Goal: Task Accomplishment & Management: Use online tool/utility

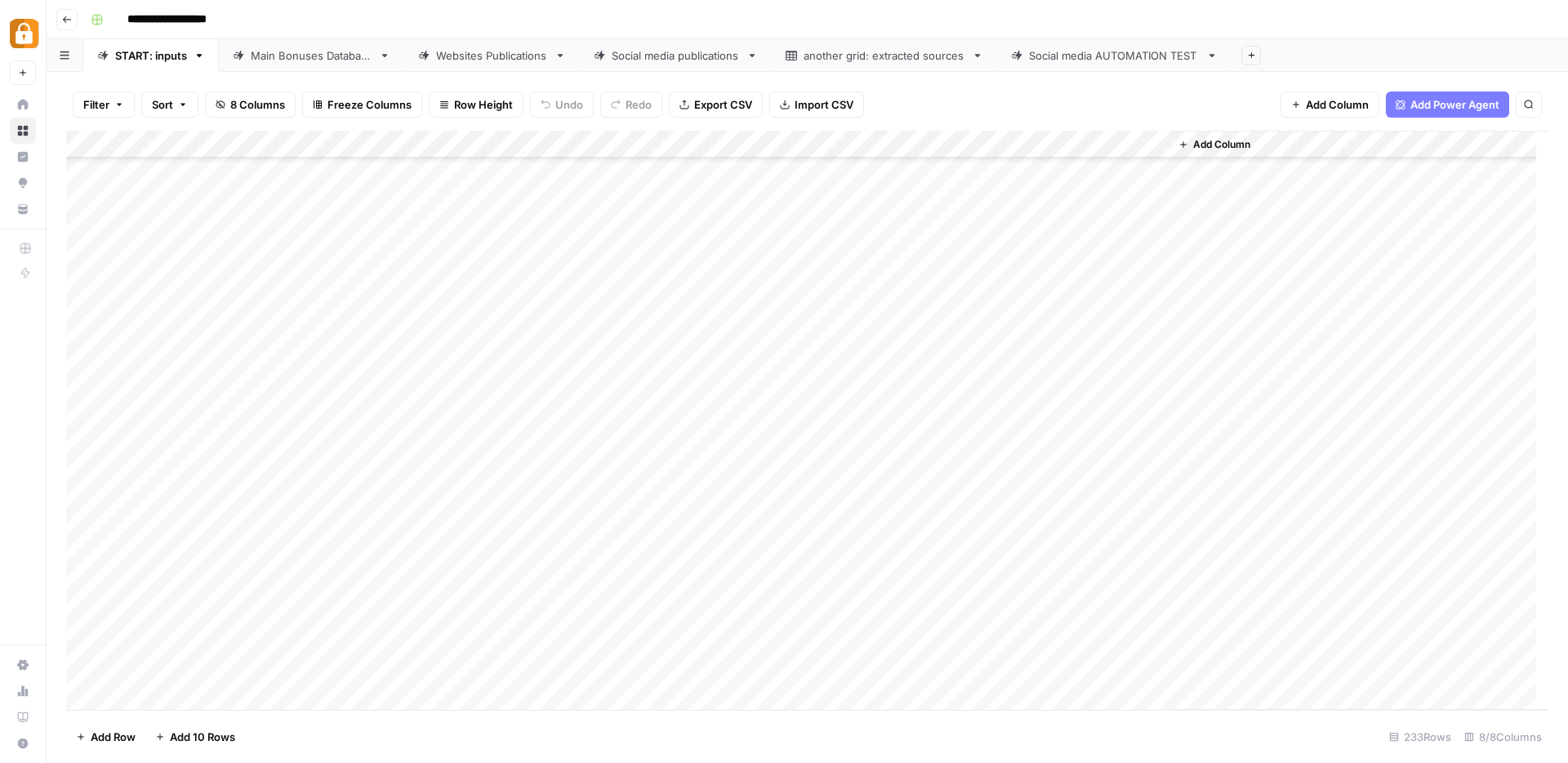
scroll to position [5945, 0]
click at [156, 60] on div "START: inputs" at bounding box center [151, 55] width 72 height 16
click at [153, 697] on div "Add Column" at bounding box center [808, 421] width 1482 height 579
click at [162, 692] on div "Add Column" at bounding box center [808, 421] width 1482 height 579
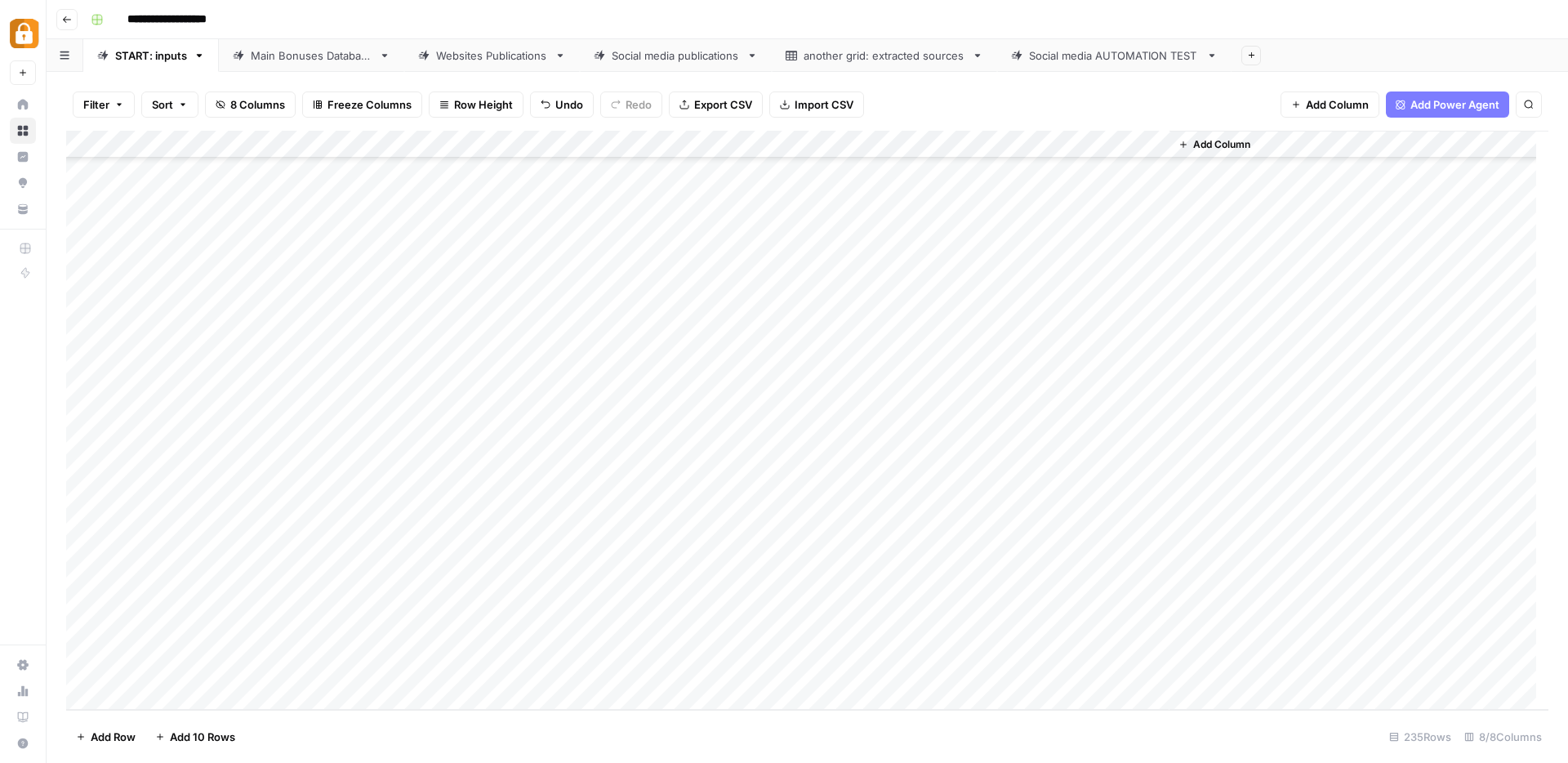
scroll to position [6028, 0]
click at [657, 584] on div "Add Column" at bounding box center [808, 421] width 1482 height 579
click at [664, 583] on div "Add Column" at bounding box center [808, 421] width 1482 height 579
click at [664, 584] on input "text" at bounding box center [703, 592] width 142 height 15
click at [588, 583] on div "Add Column" at bounding box center [808, 421] width 1482 height 579
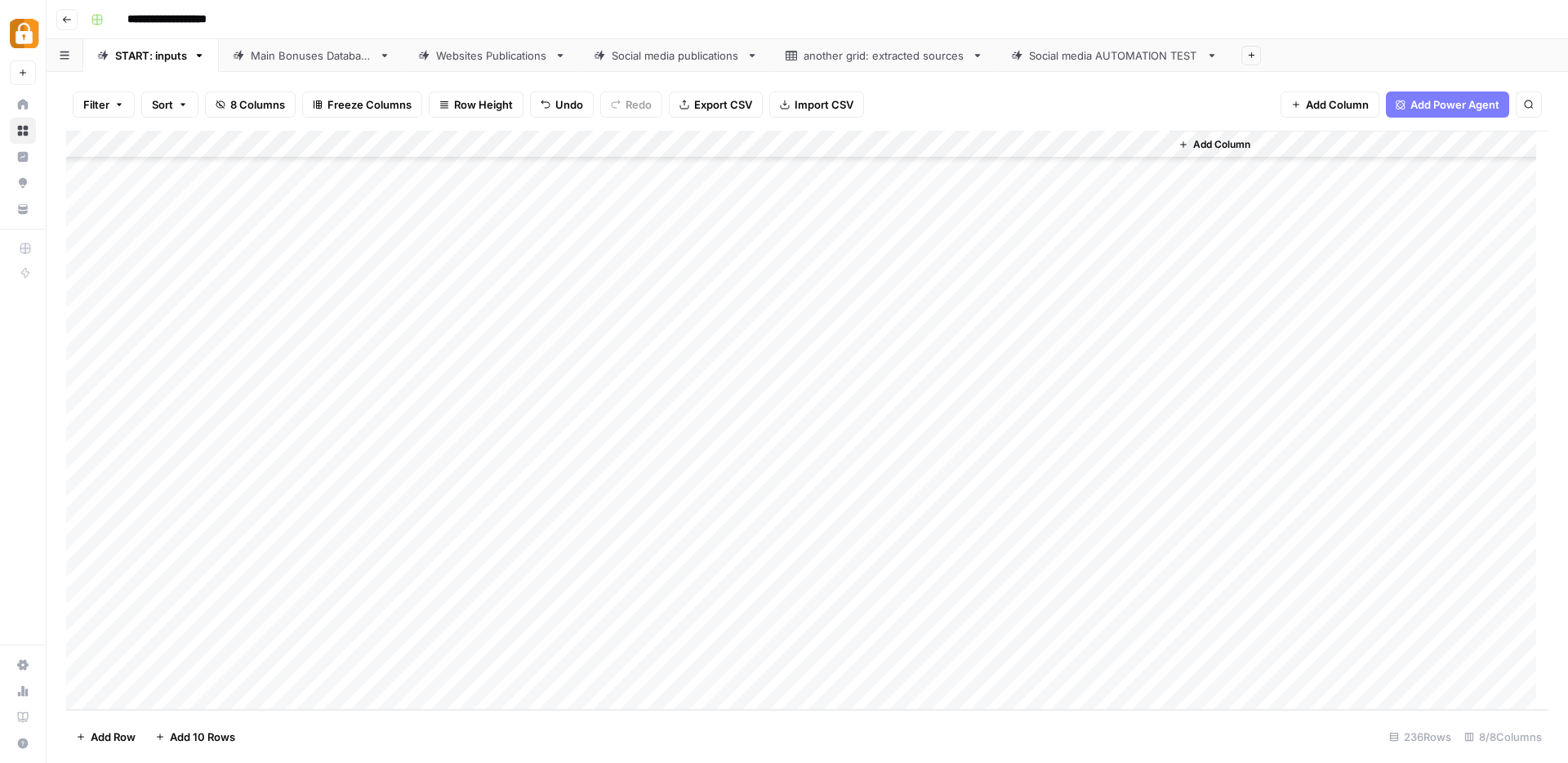
click at [416, 588] on div "Add Column" at bounding box center [808, 421] width 1482 height 579
click at [405, 583] on div "Add Column" at bounding box center [808, 421] width 1482 height 579
click at [405, 583] on textarea at bounding box center [481, 586] width 261 height 23
type textarea "**********"
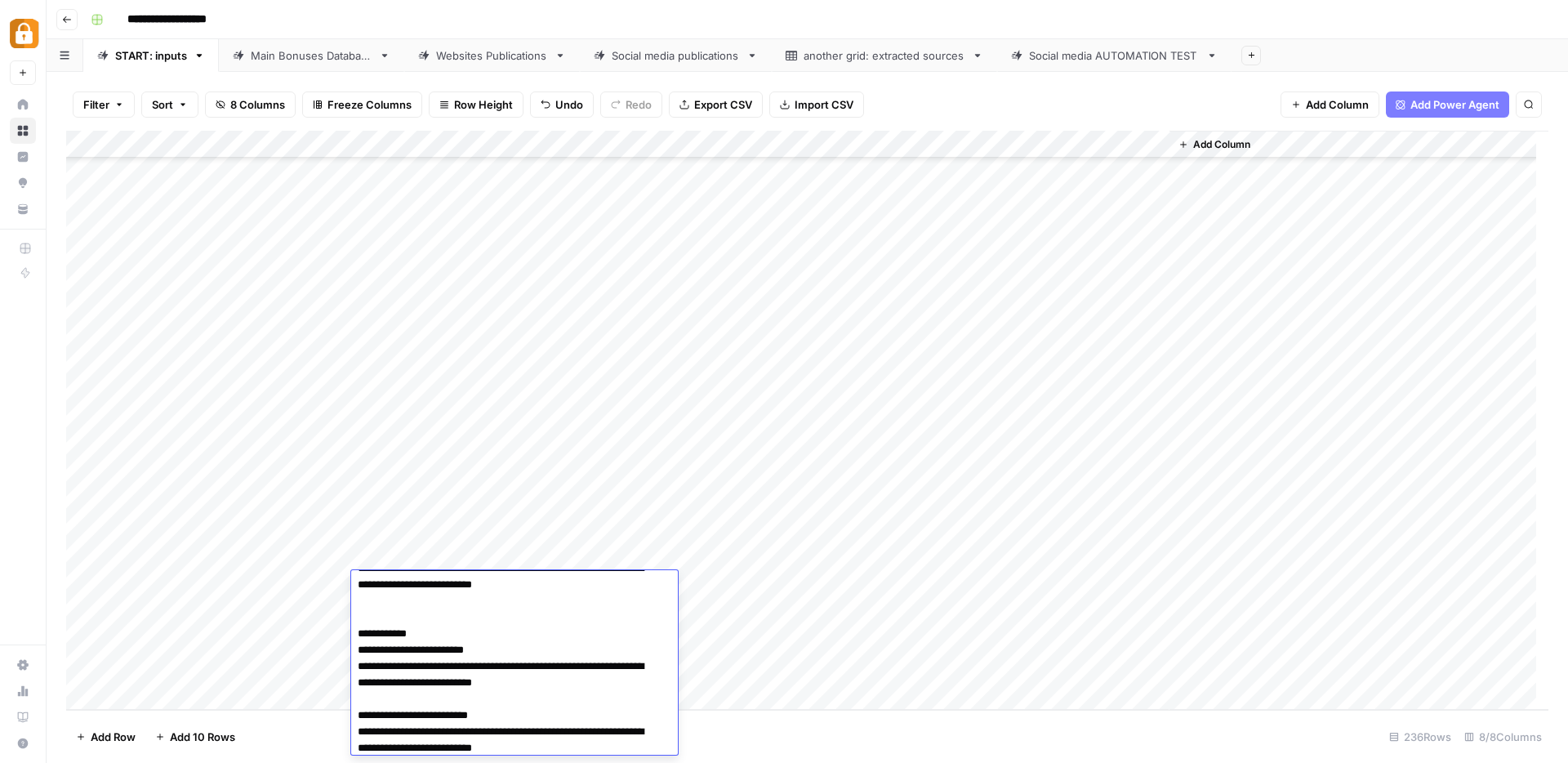
click at [828, 692] on div "Add Column" at bounding box center [808, 421] width 1482 height 579
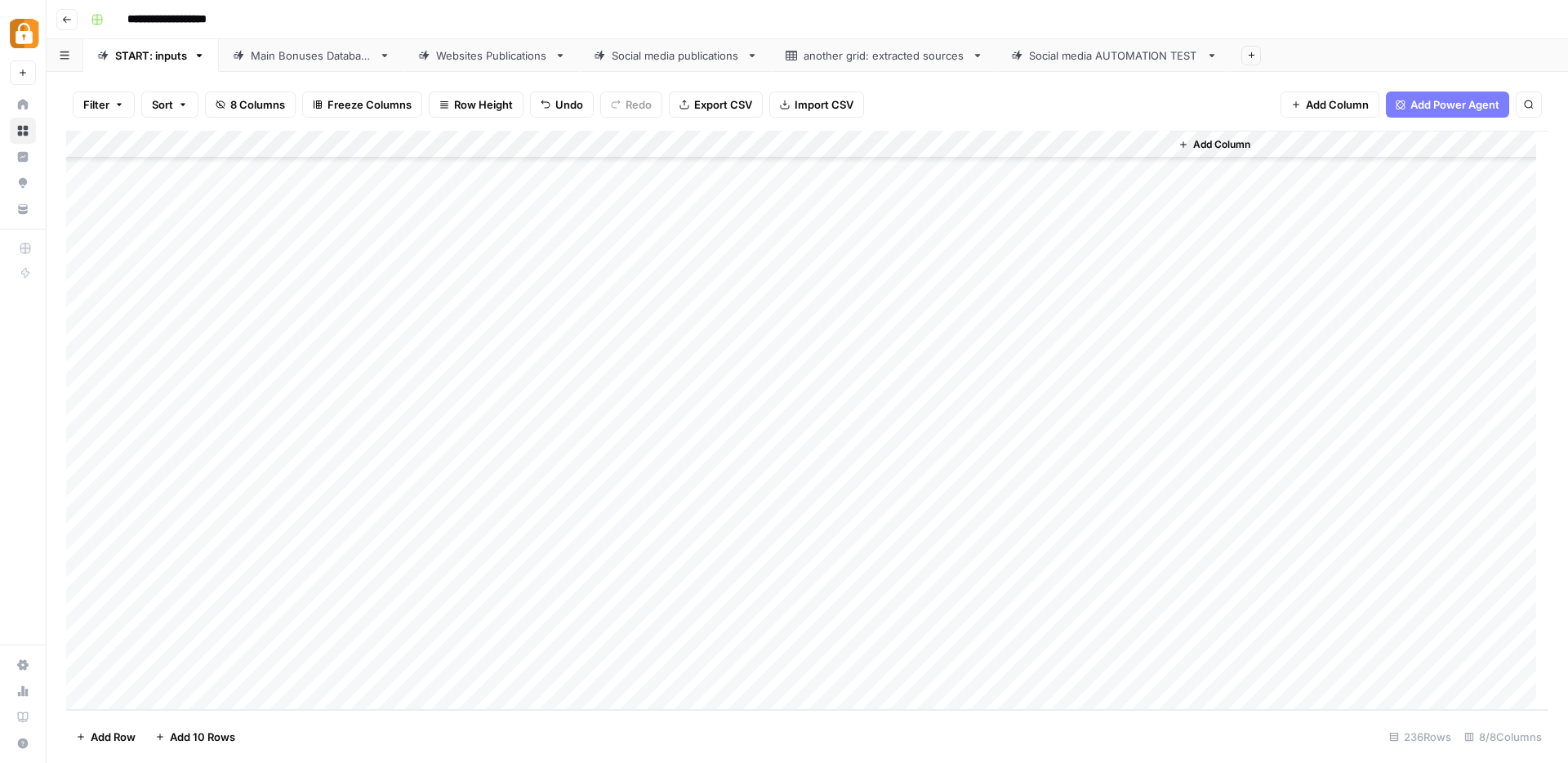
scroll to position [6056, 0]
click at [1010, 561] on div "Add Column" at bounding box center [808, 421] width 1482 height 579
click at [920, 554] on div "Add Column" at bounding box center [808, 421] width 1482 height 579
click at [919, 556] on div "Add Column" at bounding box center [808, 421] width 1482 height 579
type textarea "*********"
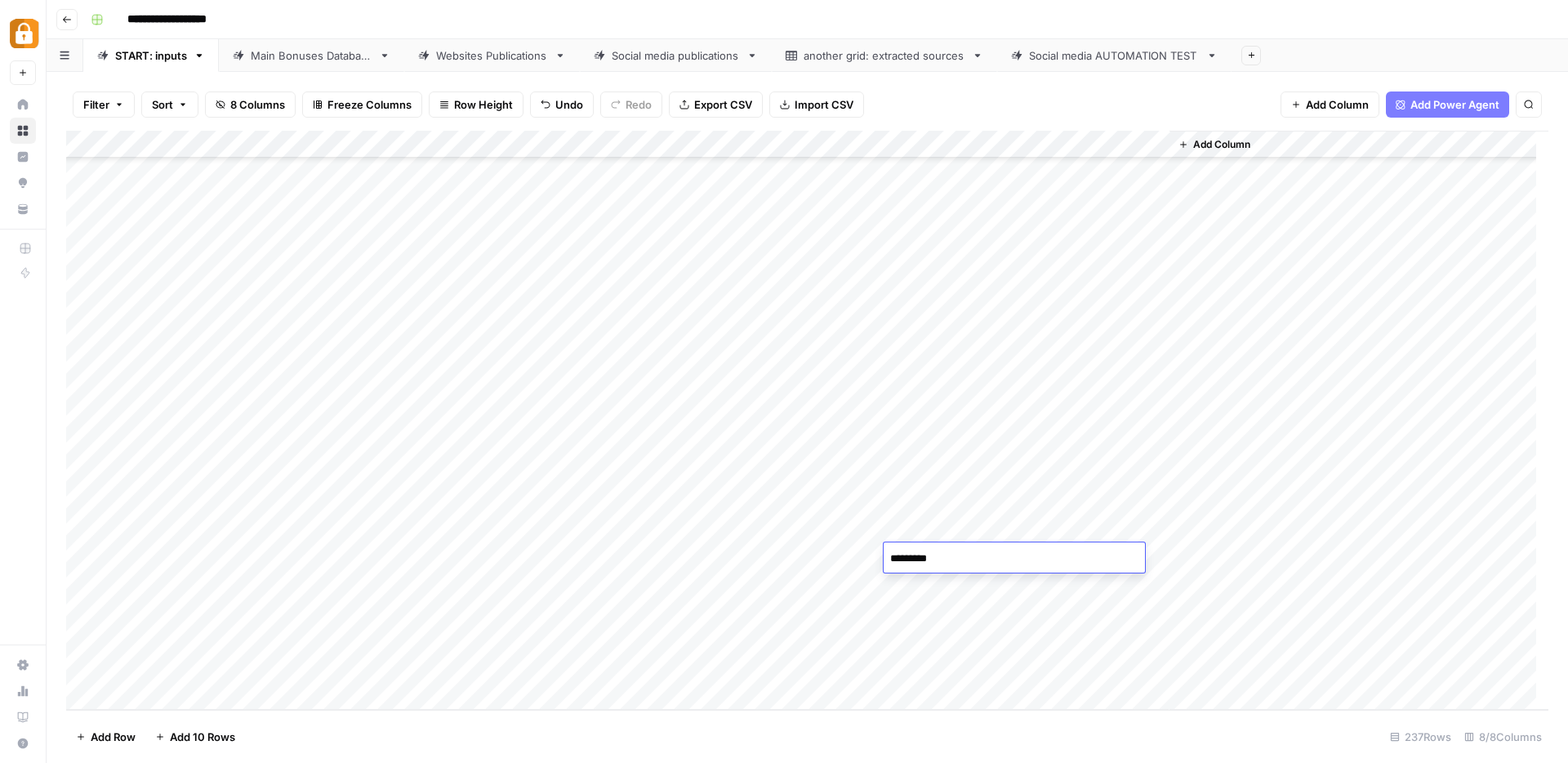
click at [757, 599] on div "Add Column" at bounding box center [808, 421] width 1482 height 579
click at [670, 555] on div "Add Column" at bounding box center [808, 421] width 1482 height 579
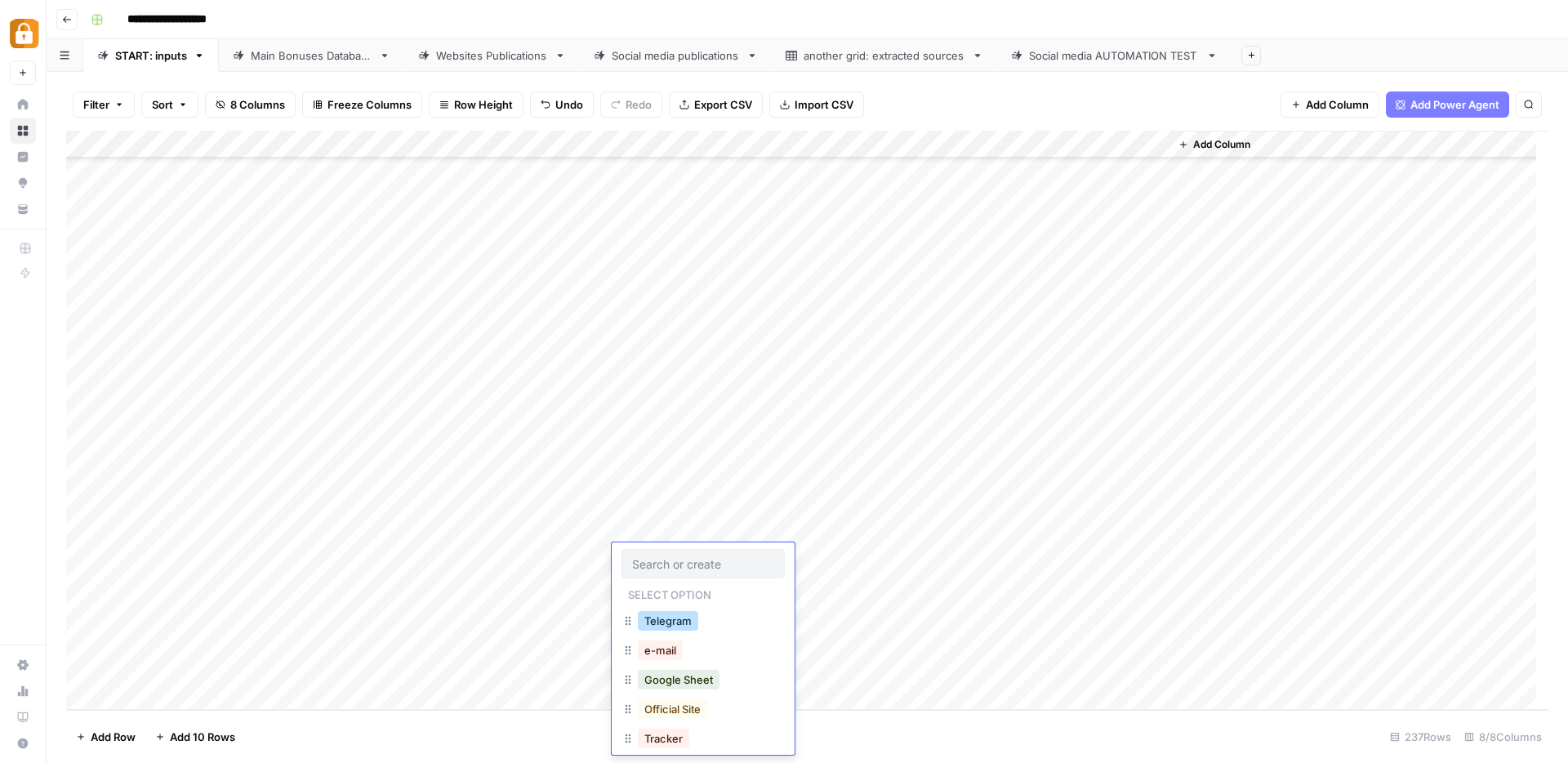
click at [677, 624] on button "Telegram" at bounding box center [668, 620] width 60 height 19
click at [298, 561] on div "Add Column" at bounding box center [808, 421] width 1482 height 579
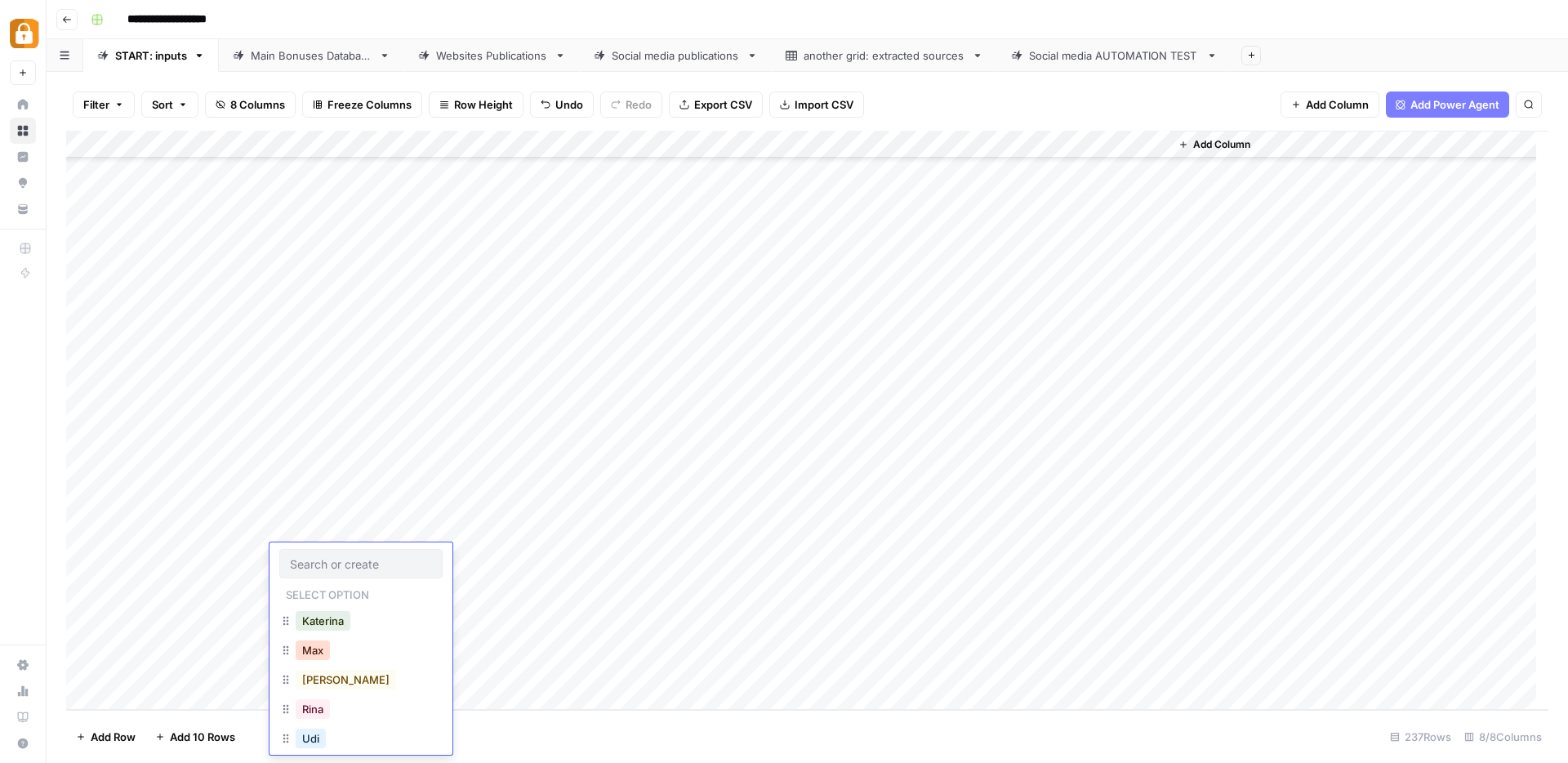
click at [321, 652] on button "Max" at bounding box center [312, 650] width 34 height 19
click at [682, 651] on div "Add Column" at bounding box center [808, 421] width 1482 height 579
click at [285, 55] on div "Main Bonuses Database" at bounding box center [311, 55] width 122 height 16
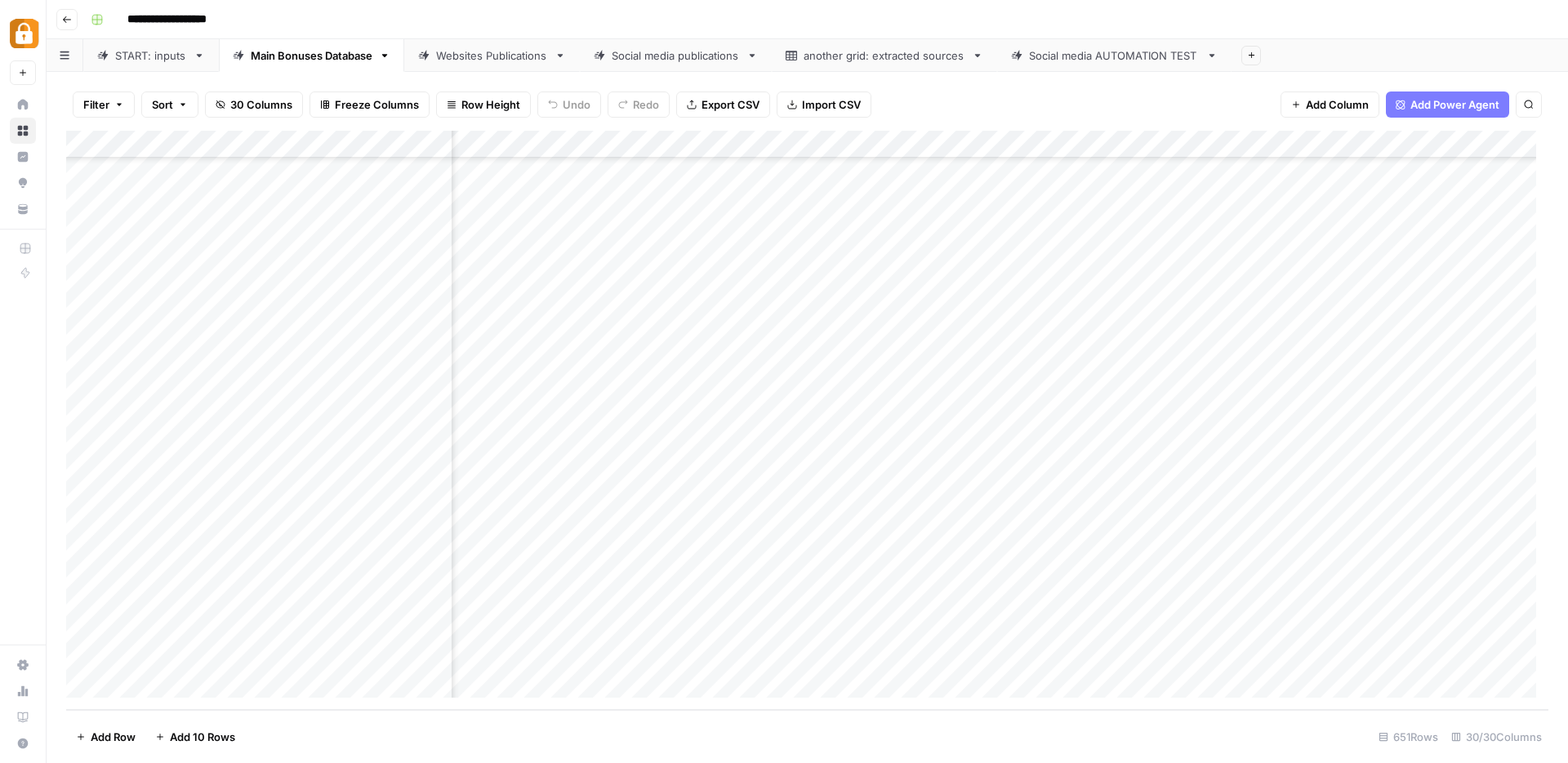
scroll to position [17566, 0]
click at [452, 745] on footer "Add Row Add 10 Rows 651 Rows 30/30 Columns" at bounding box center [808, 736] width 1482 height 53
click at [1319, 8] on div "**********" at bounding box center [818, 19] width 1468 height 26
